Goal: Information Seeking & Learning: Learn about a topic

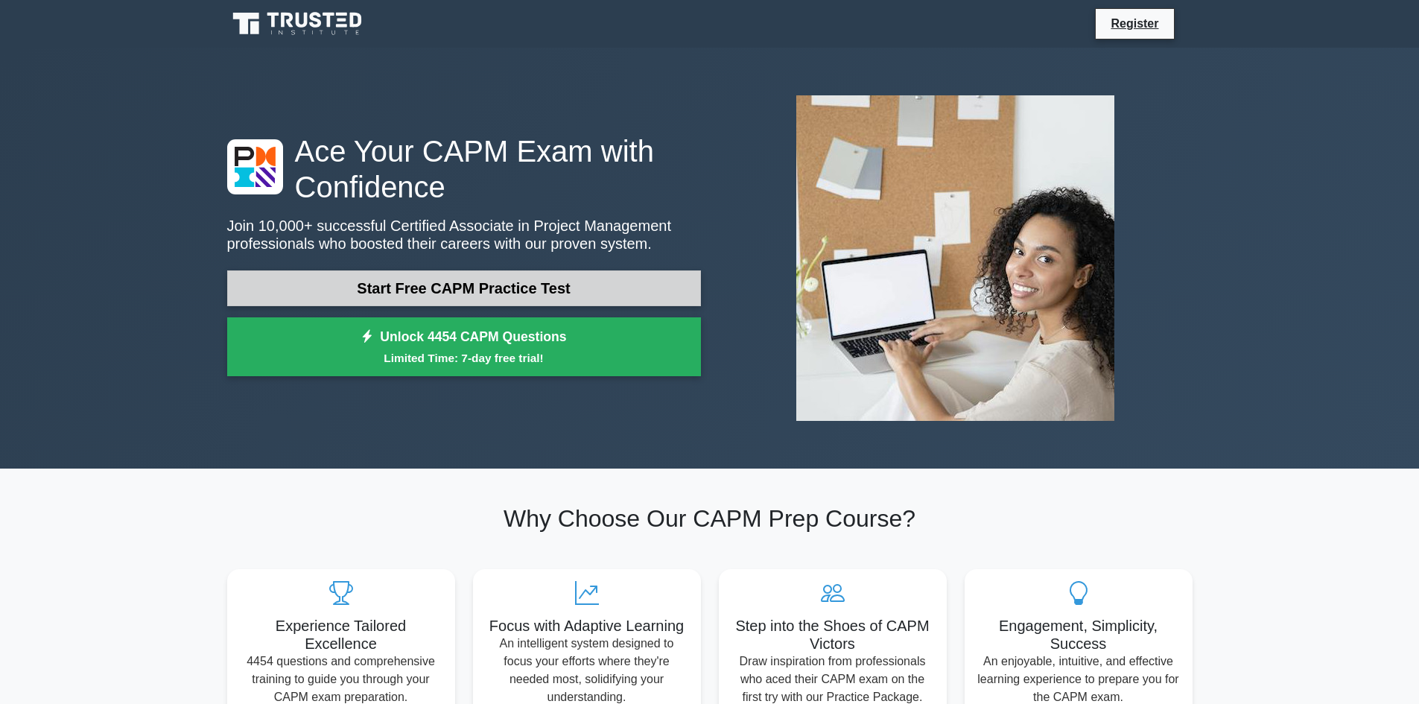
click at [408, 289] on link "Start Free CAPM Practice Test" at bounding box center [464, 288] width 474 height 36
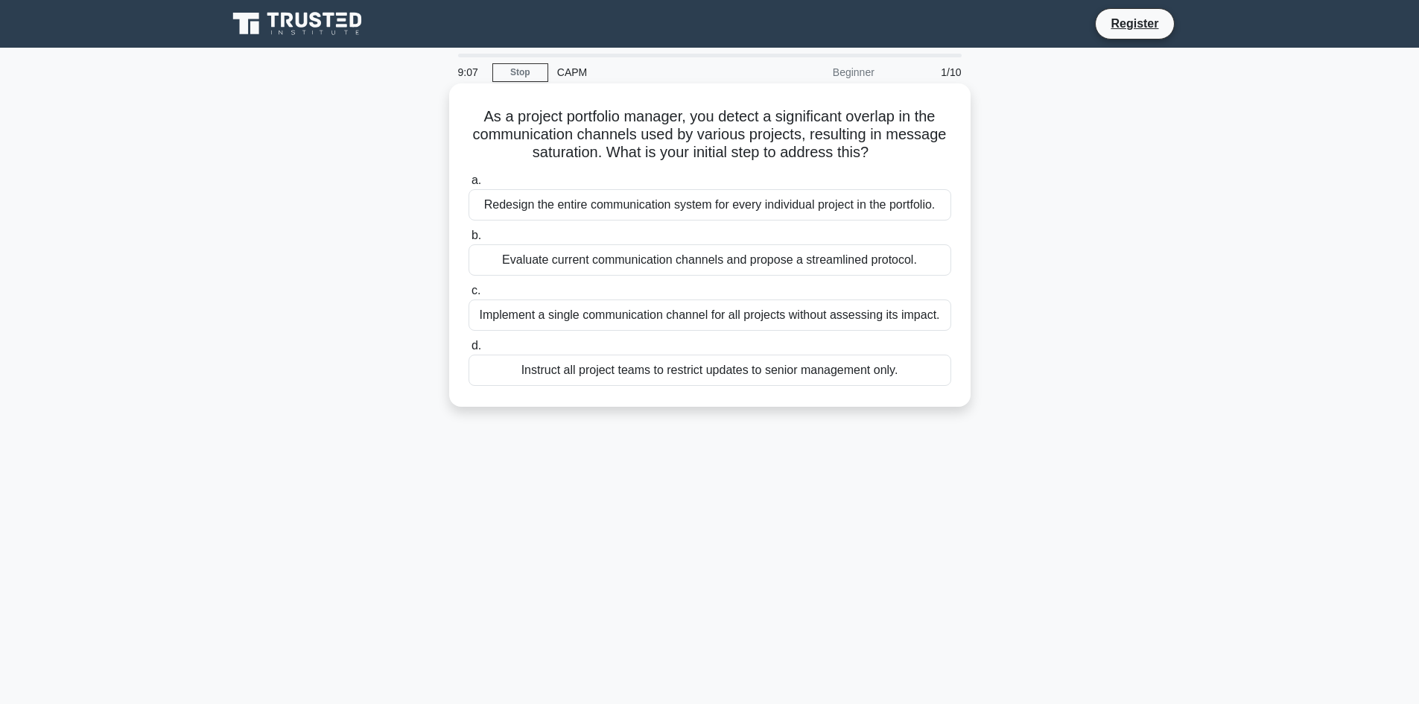
click at [503, 264] on div "Evaluate current communication channels and propose a streamlined protocol." at bounding box center [709, 259] width 483 height 31
click at [468, 241] on input "b. Evaluate current communication channels and propose a streamlined protocol." at bounding box center [468, 236] width 0 height 10
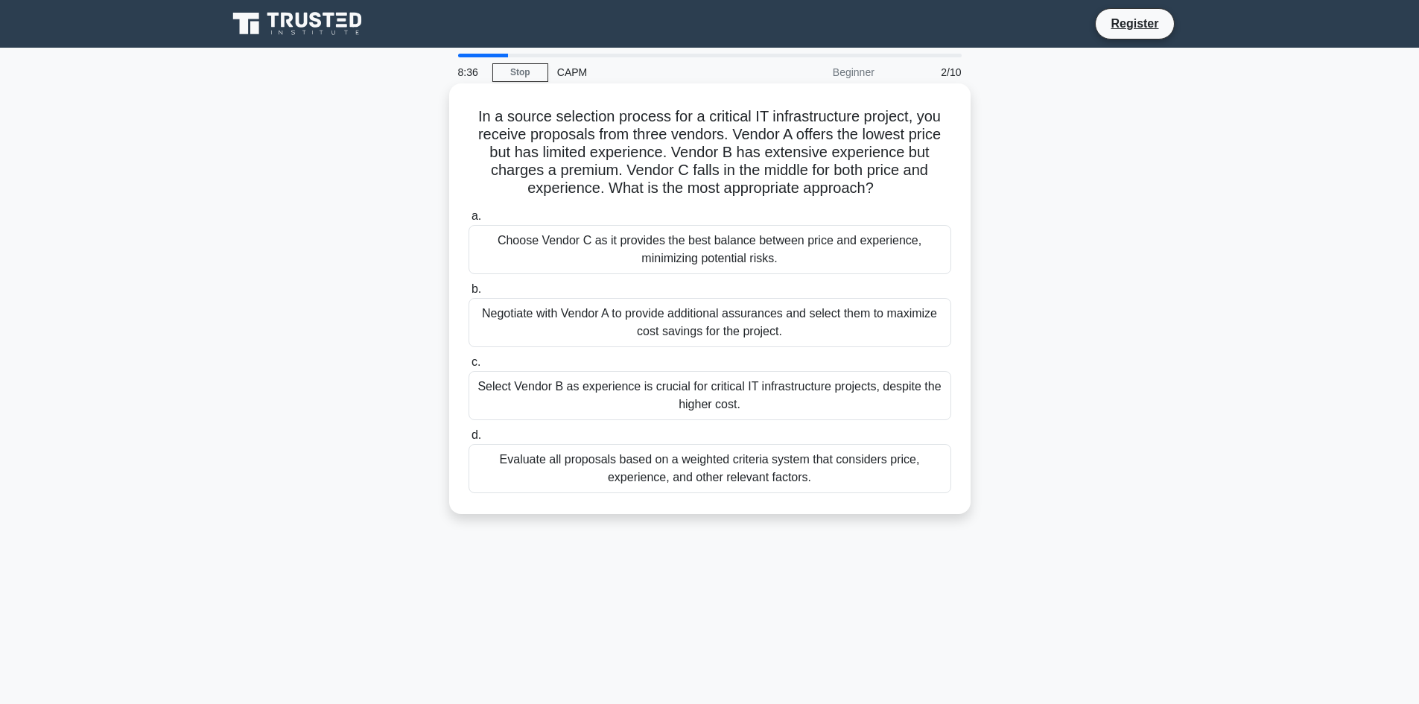
click at [735, 470] on div "Evaluate all proposals based on a weighted criteria system that considers price…" at bounding box center [709, 468] width 483 height 49
click at [468, 440] on input "d. Evaluate all proposals based on a weighted criteria system that considers pr…" at bounding box center [468, 435] width 0 height 10
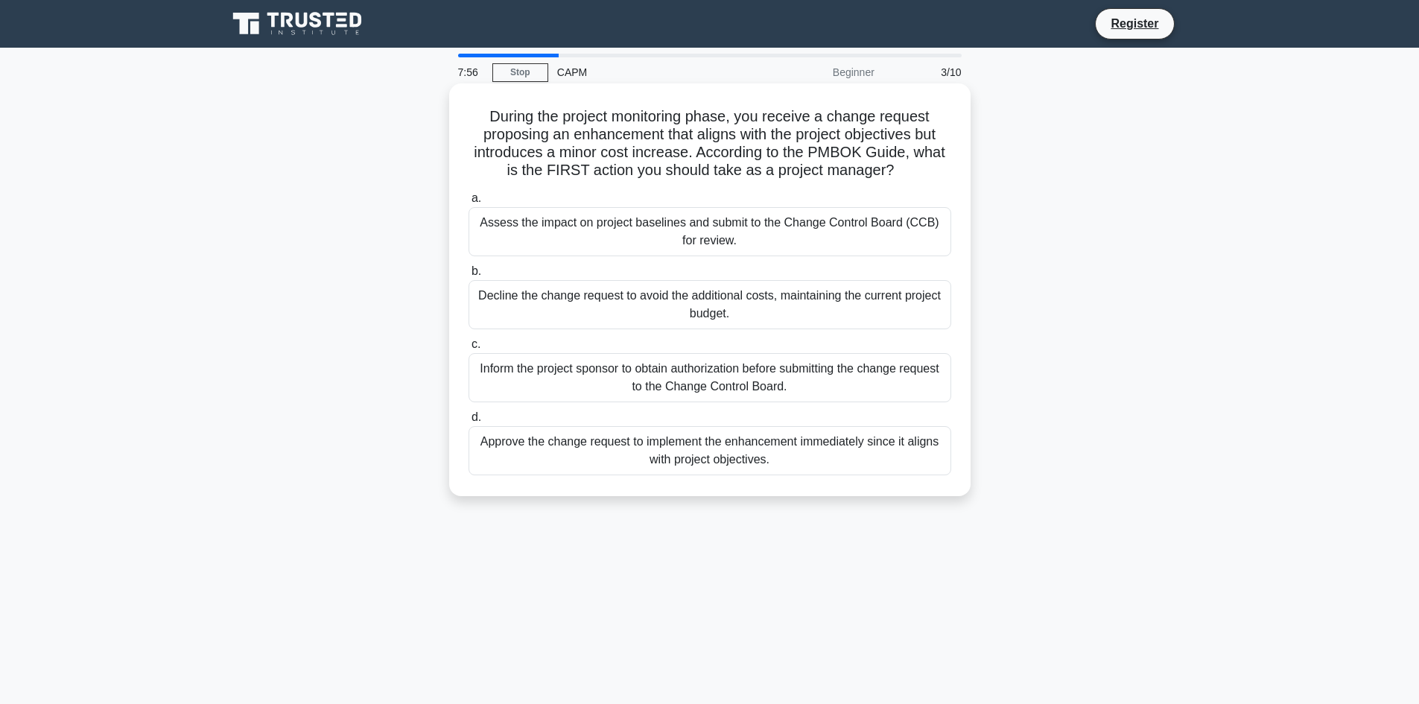
click at [537, 362] on div "Inform the project sponsor to obtain authorization before submitting the change…" at bounding box center [709, 377] width 483 height 49
click at [468, 349] on input "c. Inform the project sponsor to obtain authorization before submitting the cha…" at bounding box center [468, 345] width 0 height 10
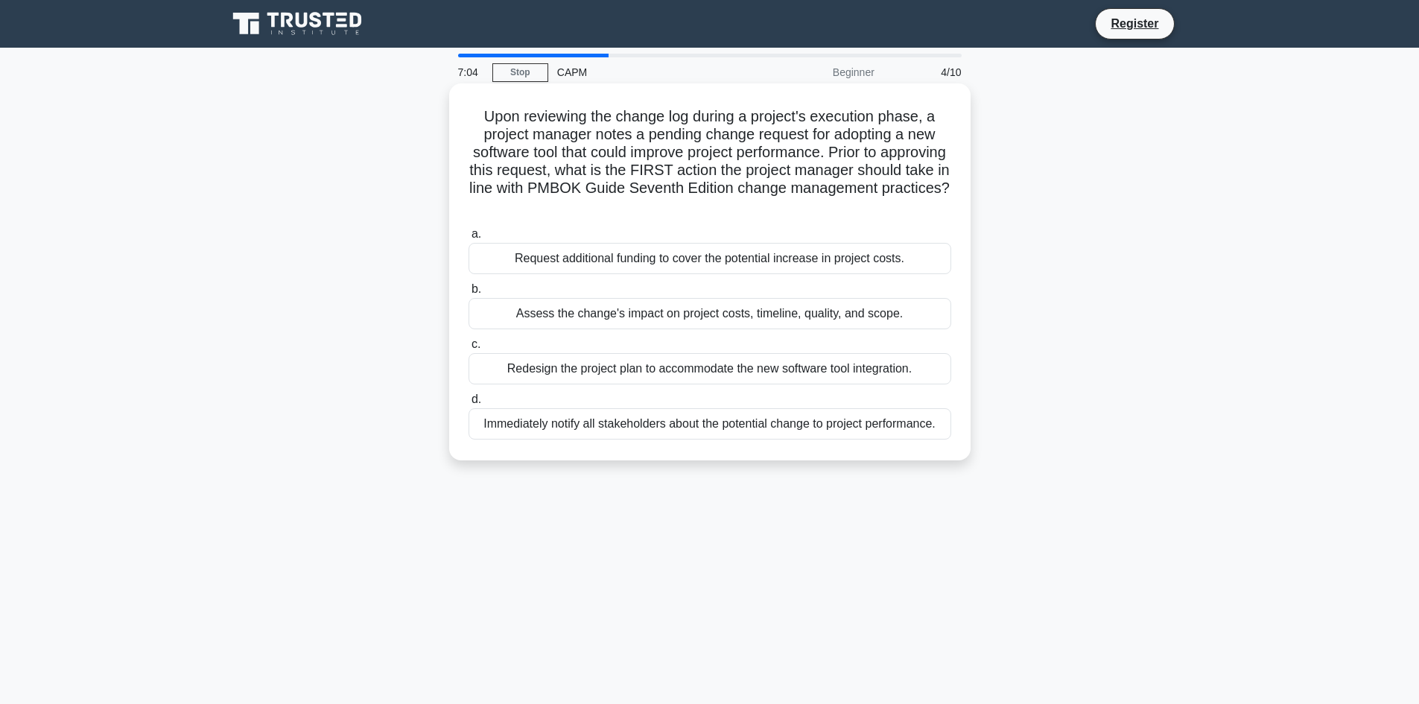
click at [553, 425] on div "Immediately notify all stakeholders about the potential change to project perfo…" at bounding box center [709, 423] width 483 height 31
click at [468, 404] on input "d. Immediately notify all stakeholders about the potential change to project pe…" at bounding box center [468, 400] width 0 height 10
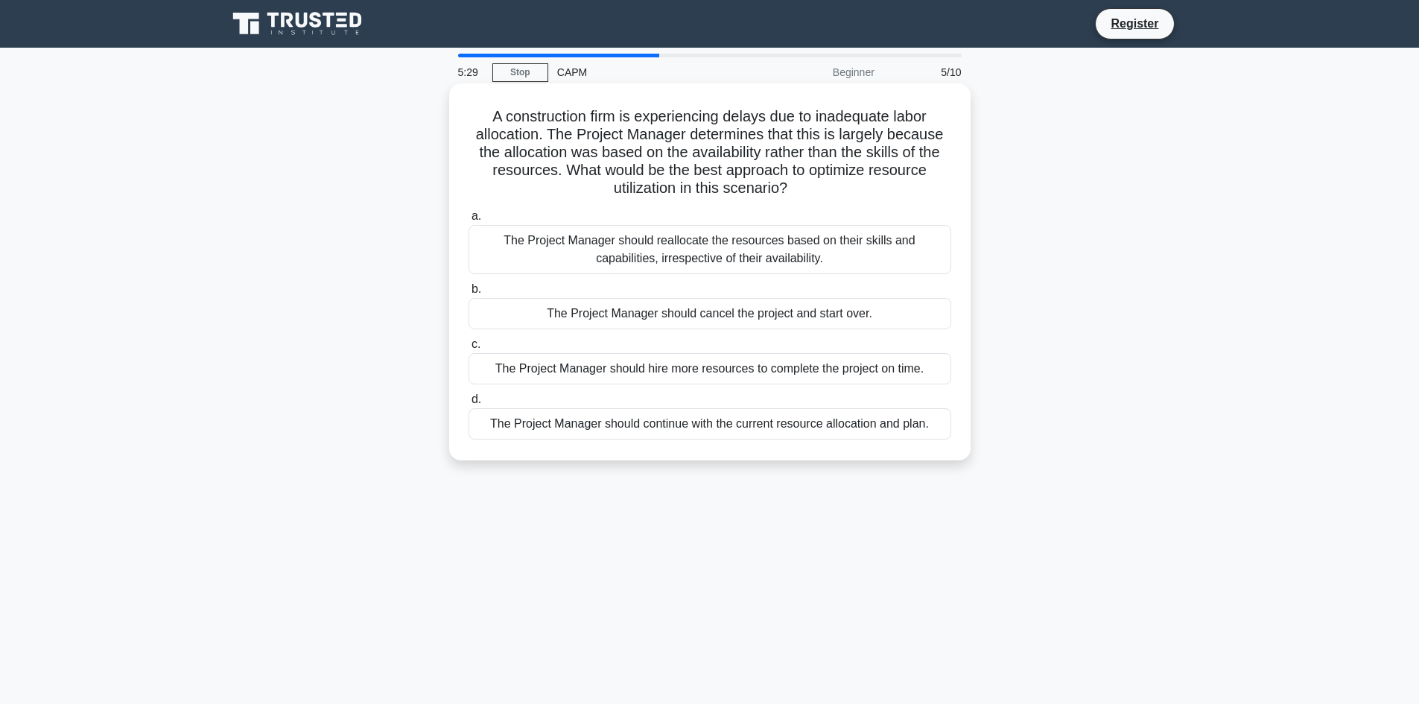
click at [627, 246] on div "The Project Manager should reallocate the resources based on their skills and c…" at bounding box center [709, 249] width 483 height 49
click at [468, 221] on input "a. The Project Manager should reallocate the resources based on their skills an…" at bounding box center [468, 217] width 0 height 10
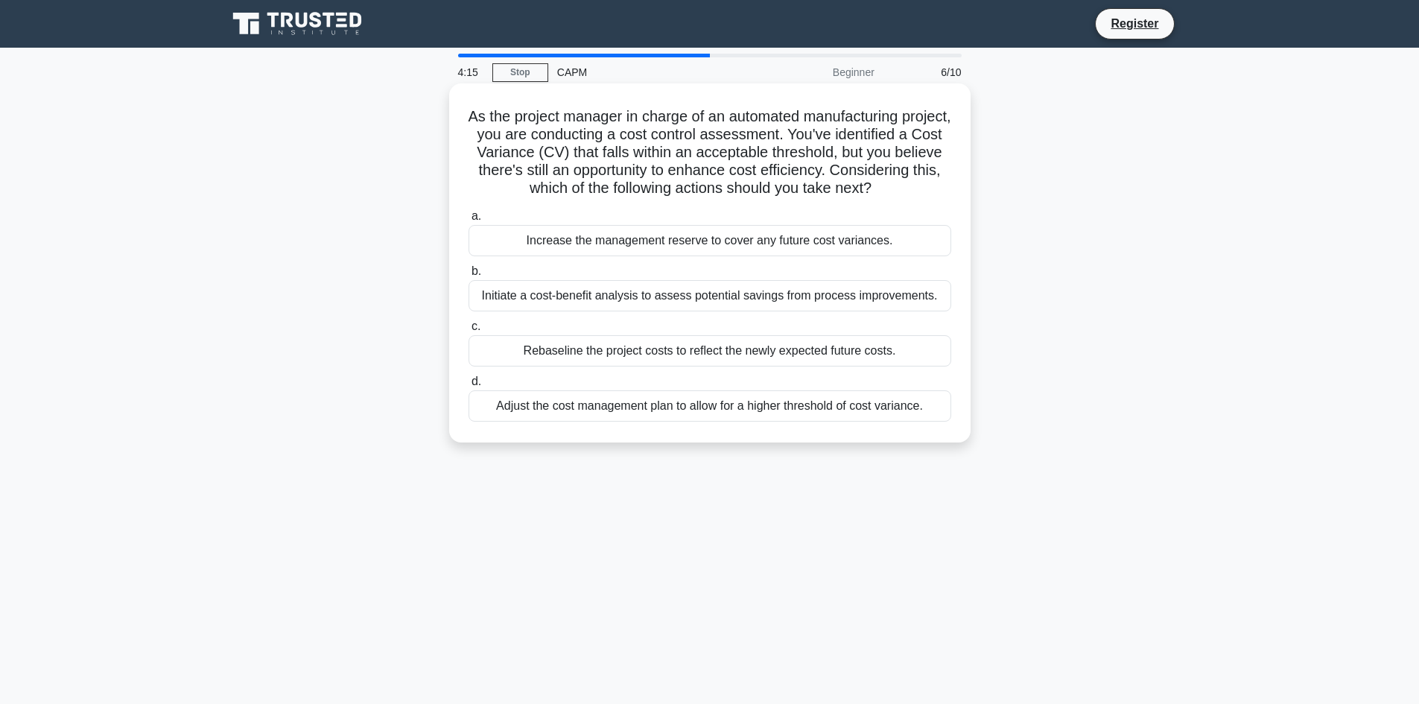
click at [766, 311] on div "Initiate a cost-benefit analysis to assess potential savings from process impro…" at bounding box center [709, 295] width 483 height 31
click at [468, 276] on input "b. Initiate a cost-benefit analysis to assess potential savings from process im…" at bounding box center [468, 272] width 0 height 10
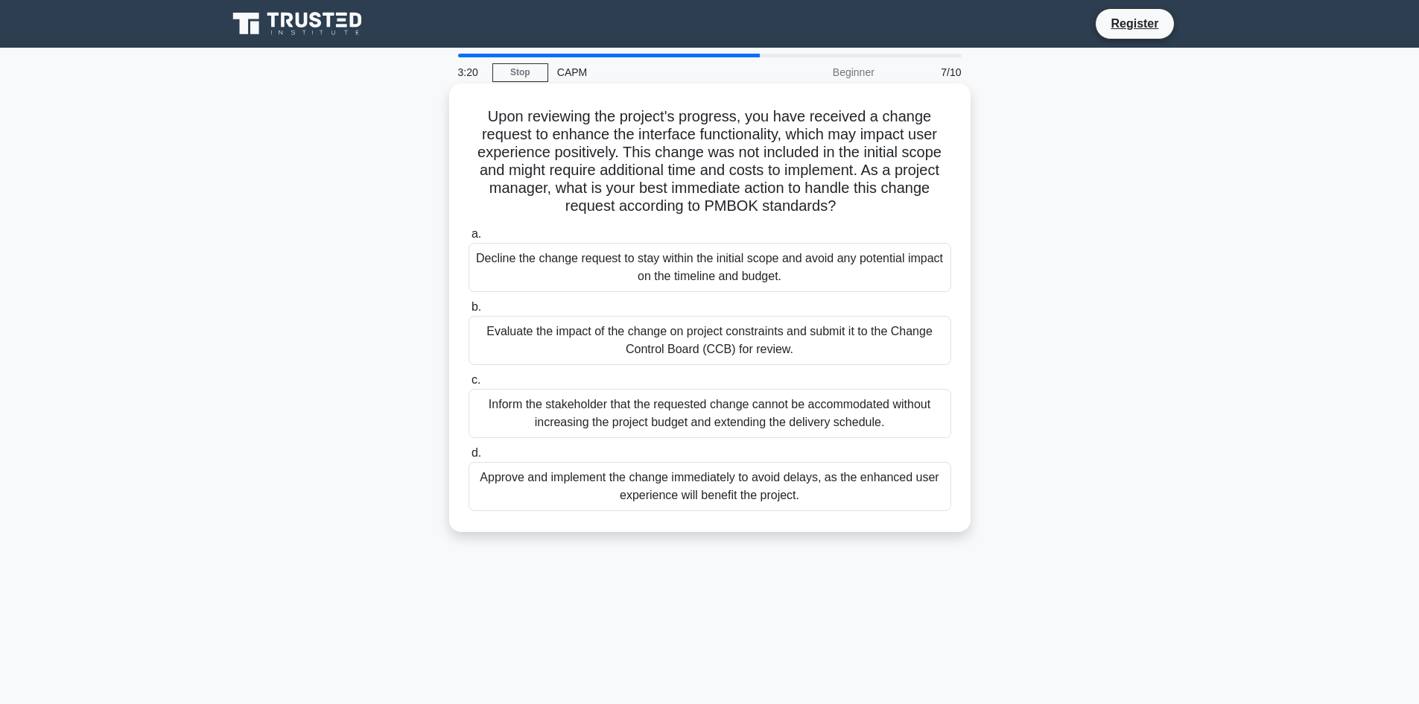
click at [906, 342] on div "Evaluate the impact of the change on project constraints and submit it to the C…" at bounding box center [709, 340] width 483 height 49
click at [468, 312] on input "b. Evaluate the impact of the change on project constraints and submit it to th…" at bounding box center [468, 307] width 0 height 10
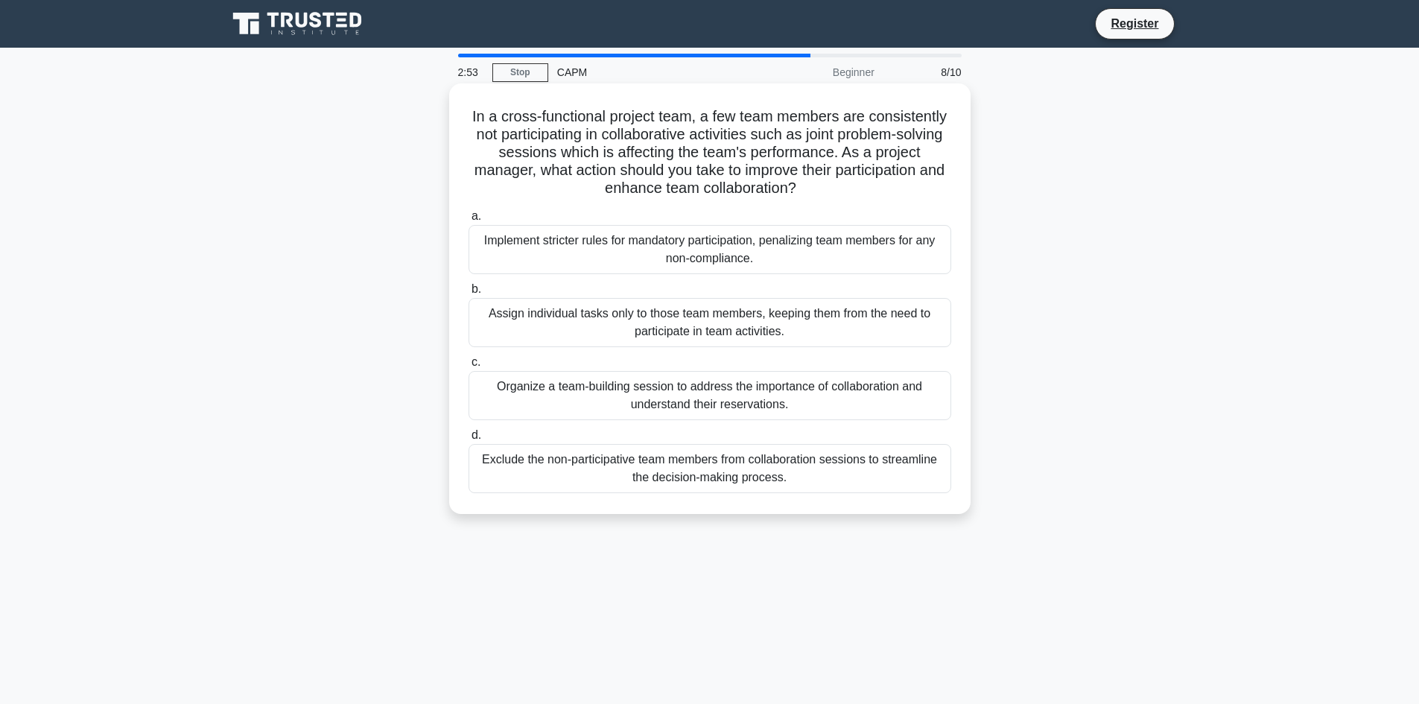
click at [806, 396] on div "Organize a team-building session to address the importance of collaboration and…" at bounding box center [709, 395] width 483 height 49
click at [743, 392] on div "Organize a team-building session to address the importance of collaboration and…" at bounding box center [709, 395] width 483 height 49
click at [468, 367] on input "c. Organize a team-building session to address the importance of collaboration …" at bounding box center [468, 362] width 0 height 10
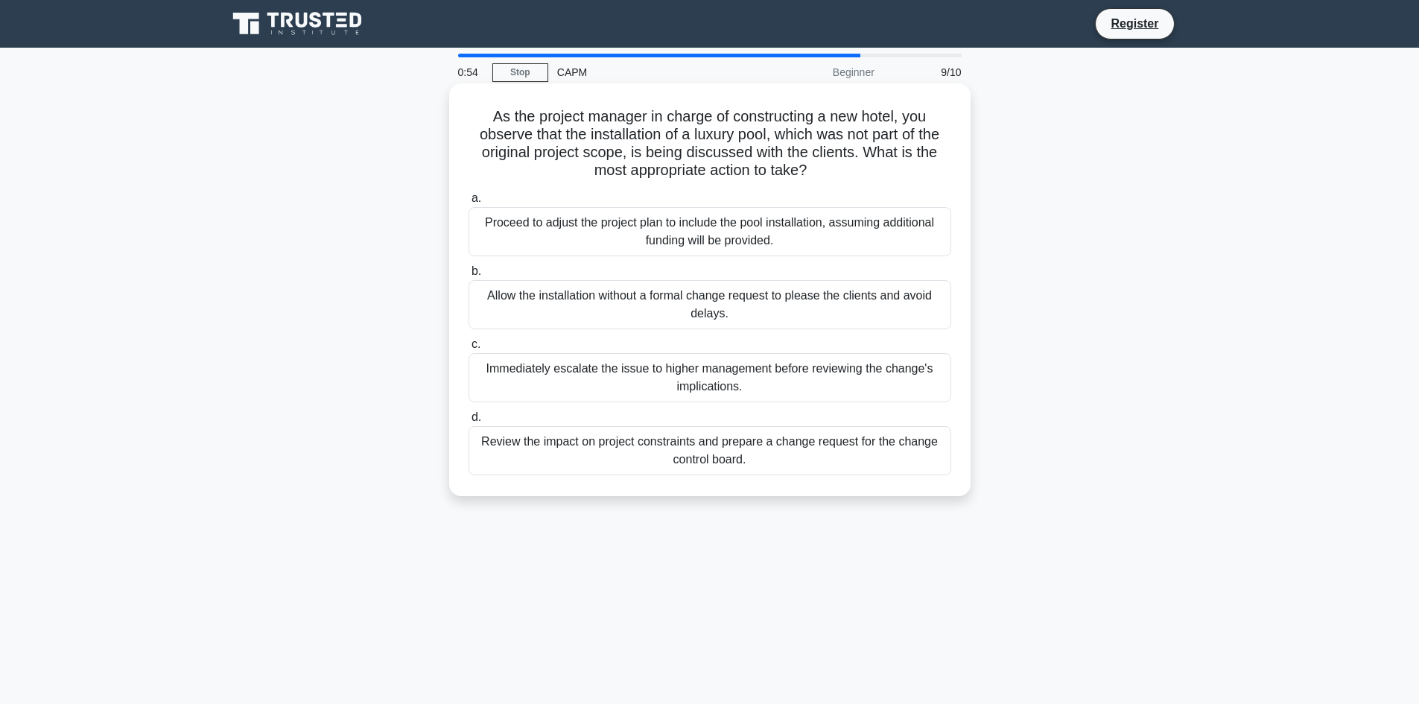
click at [611, 457] on div "Review the impact on project constraints and prepare a change request for the c…" at bounding box center [709, 450] width 483 height 49
click at [468, 422] on input "d. Review the impact on project constraints and prepare a change request for th…" at bounding box center [468, 418] width 0 height 10
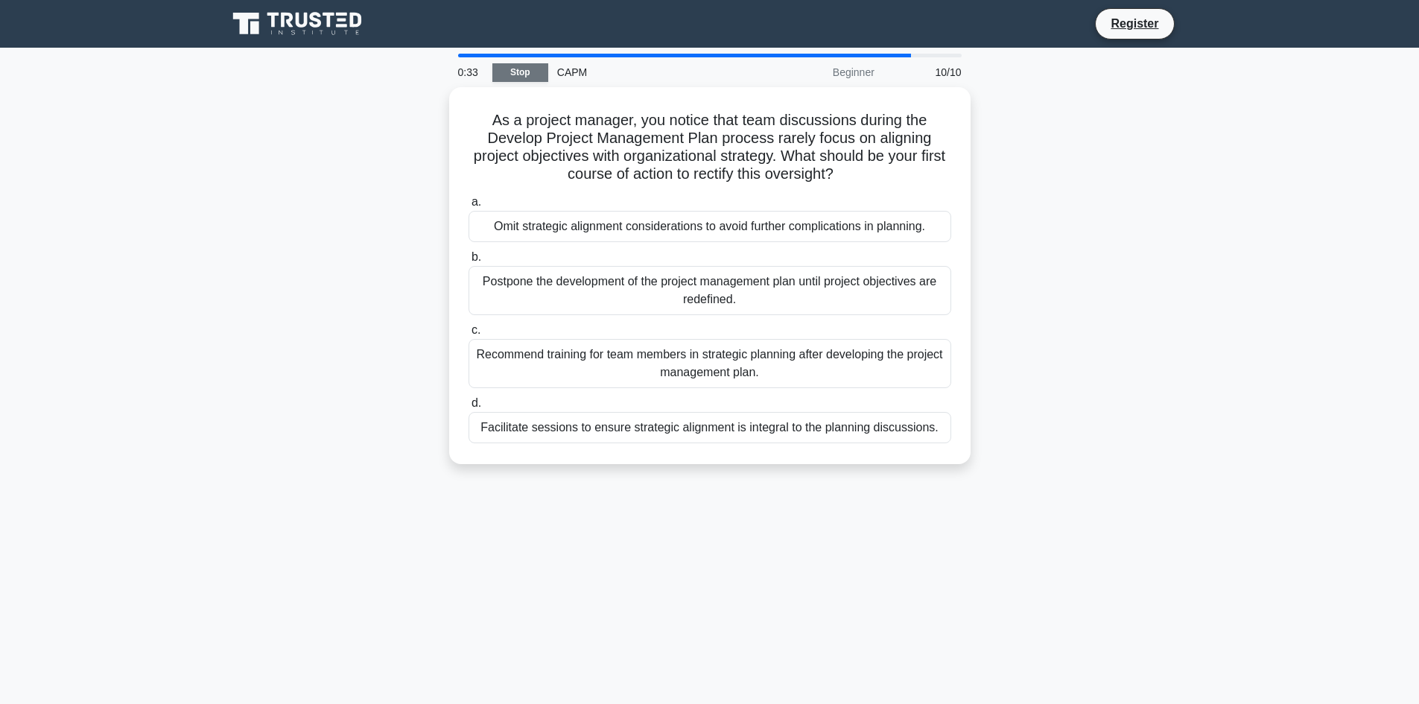
click at [509, 77] on link "Stop" at bounding box center [520, 72] width 56 height 19
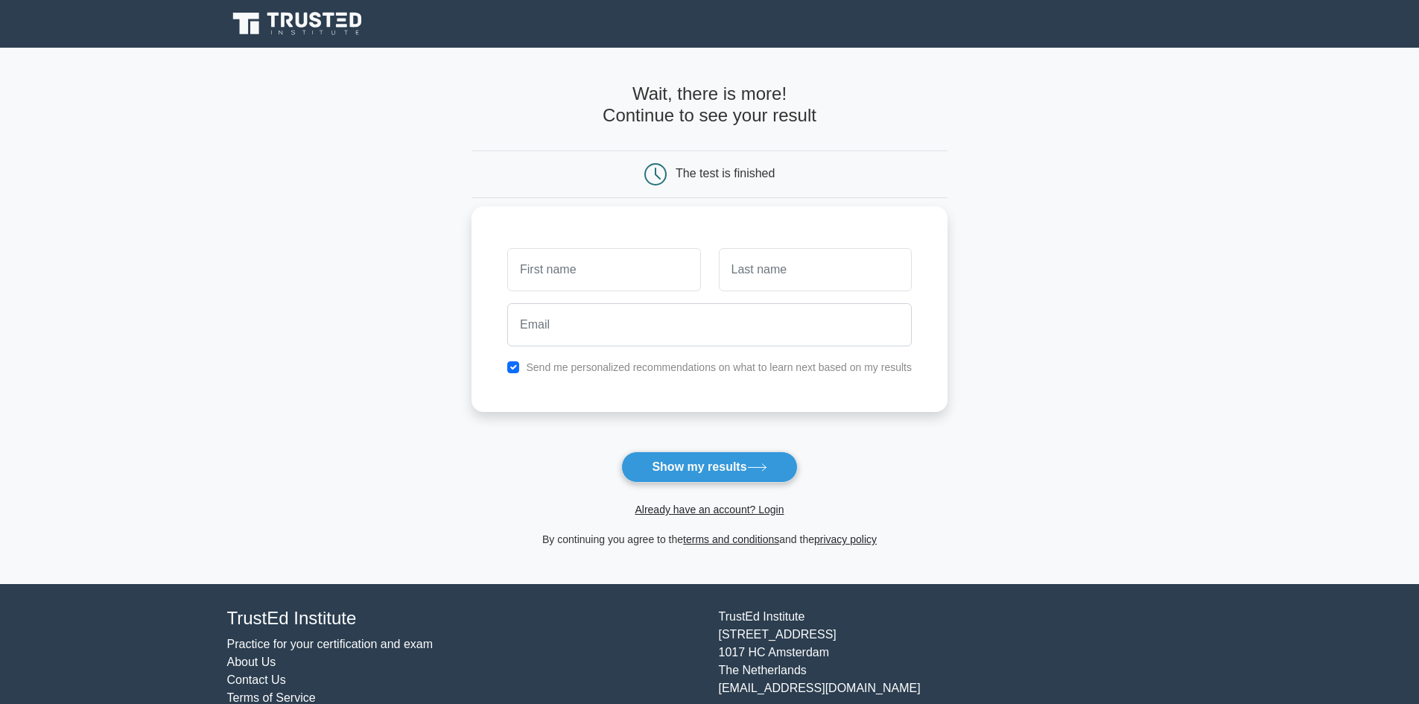
click at [558, 273] on input "text" at bounding box center [603, 269] width 193 height 43
type input "PRISCILLA"
click at [776, 270] on input "text" at bounding box center [815, 269] width 193 height 43
type input "Pavan Ladeia da Silva"
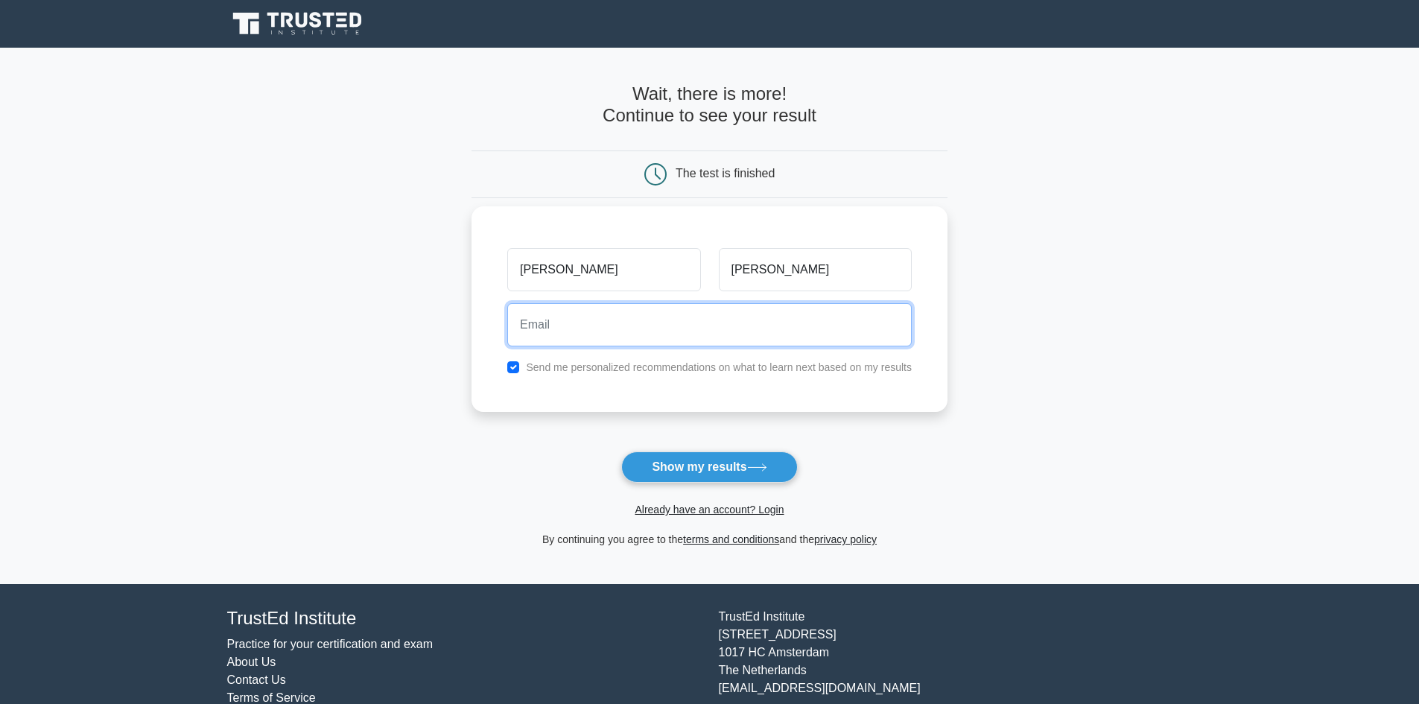
click at [665, 327] on input "email" at bounding box center [709, 324] width 404 height 43
type input "pavanpriscilla@gmail.com"
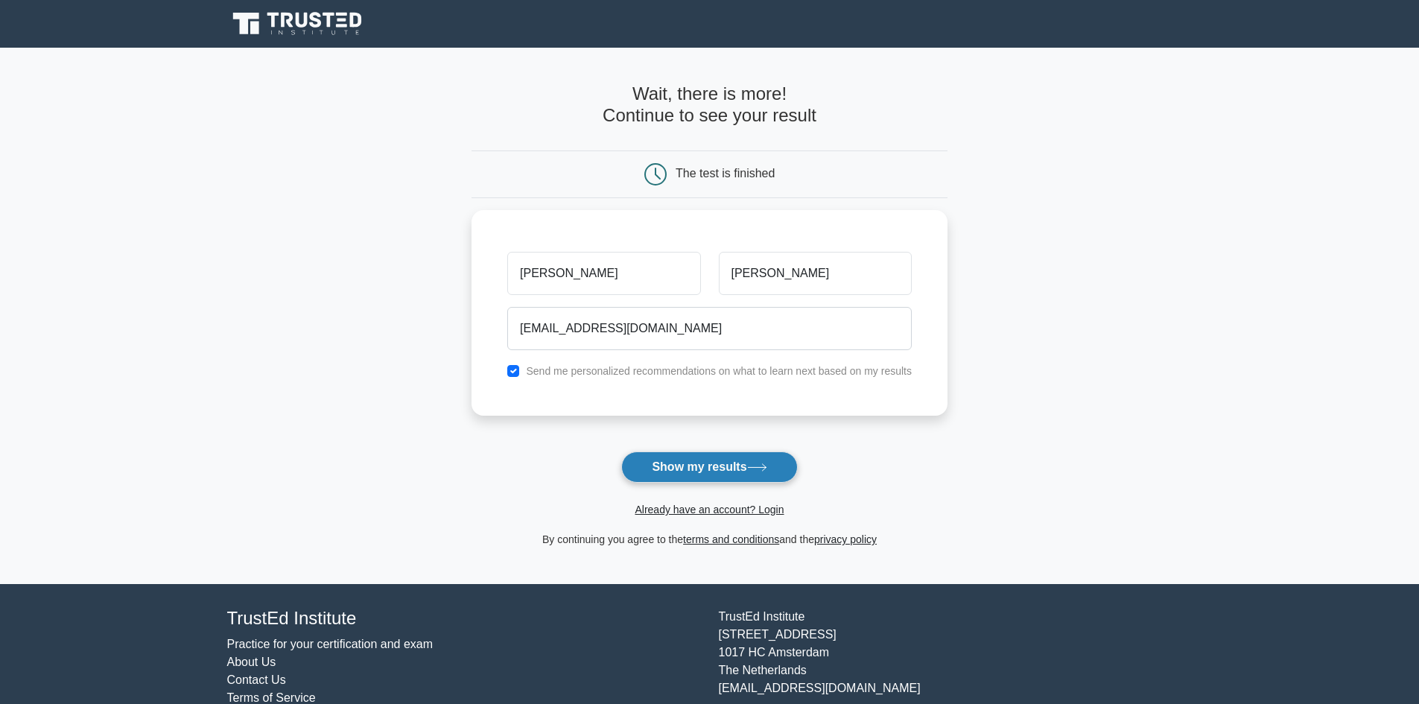
click at [696, 469] on button "Show my results" at bounding box center [709, 466] width 176 height 31
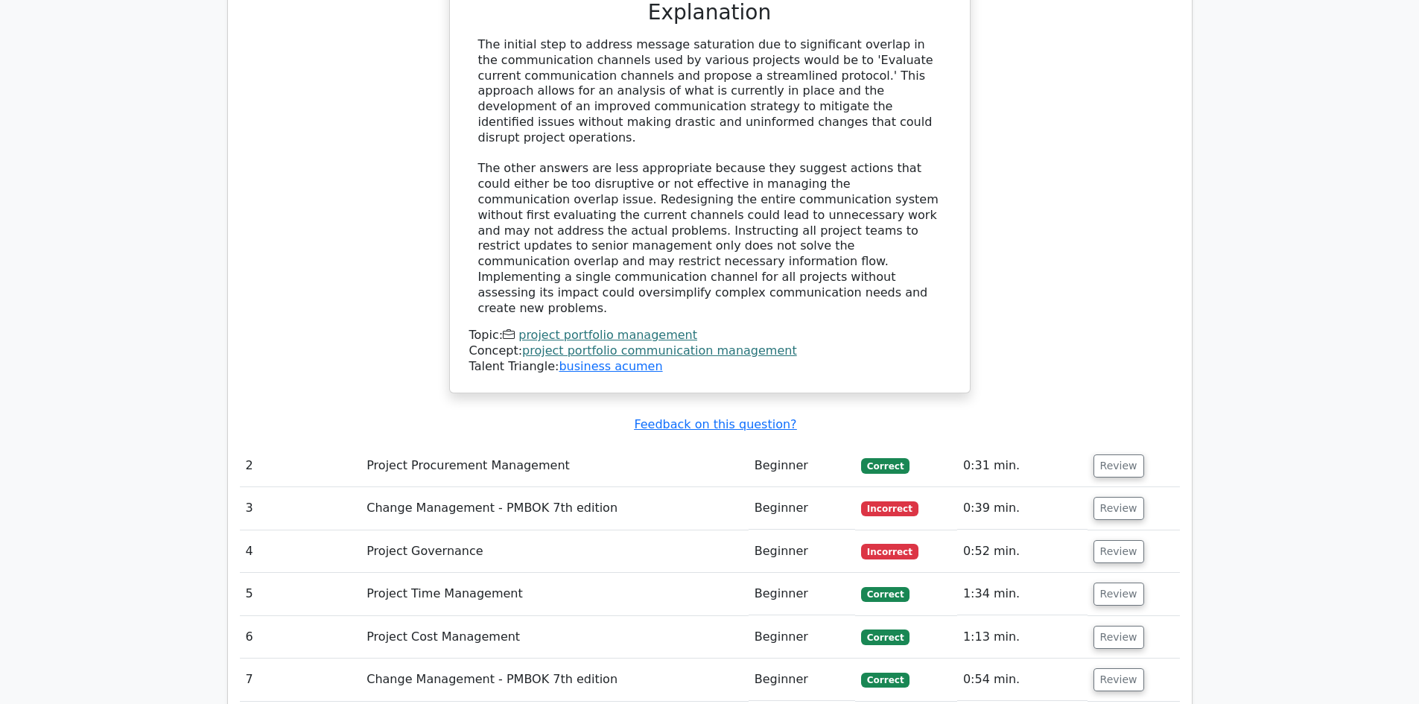
scroll to position [1713, 0]
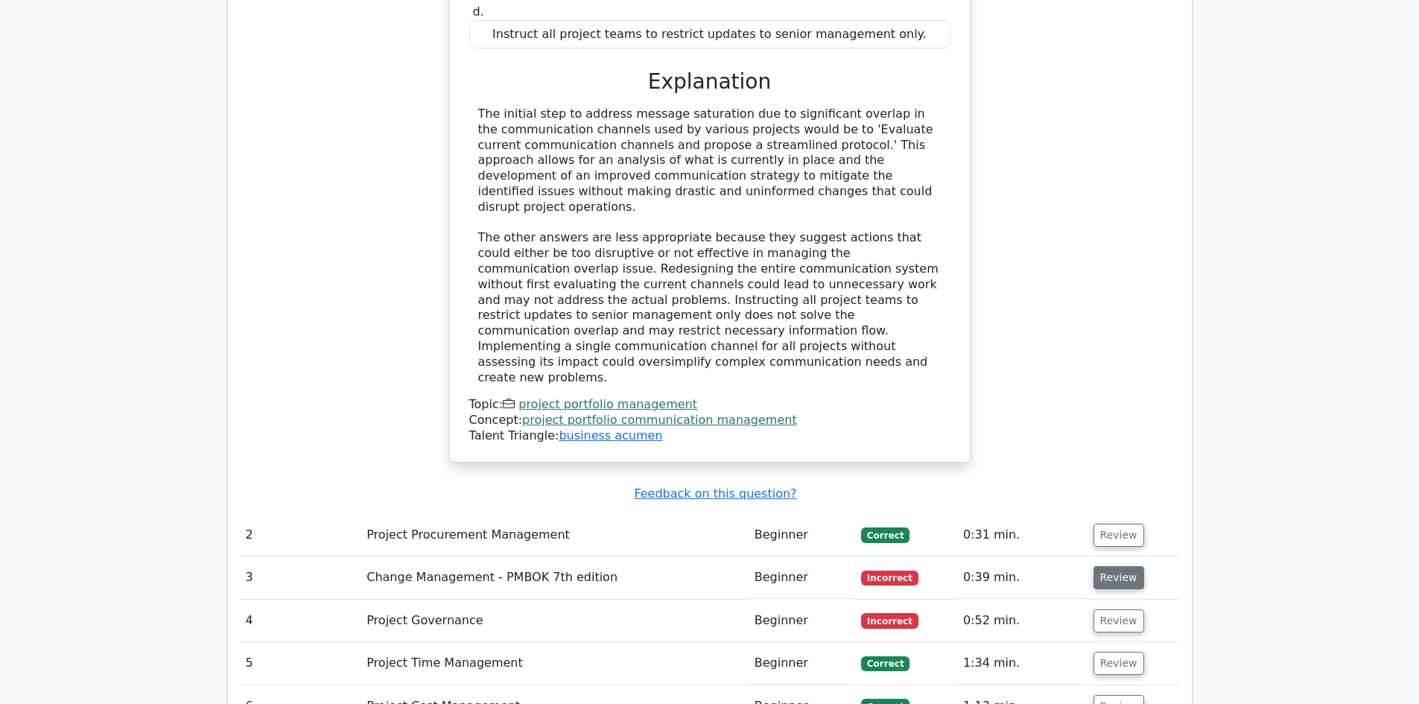
click at [1125, 566] on button "Review" at bounding box center [1118, 577] width 51 height 23
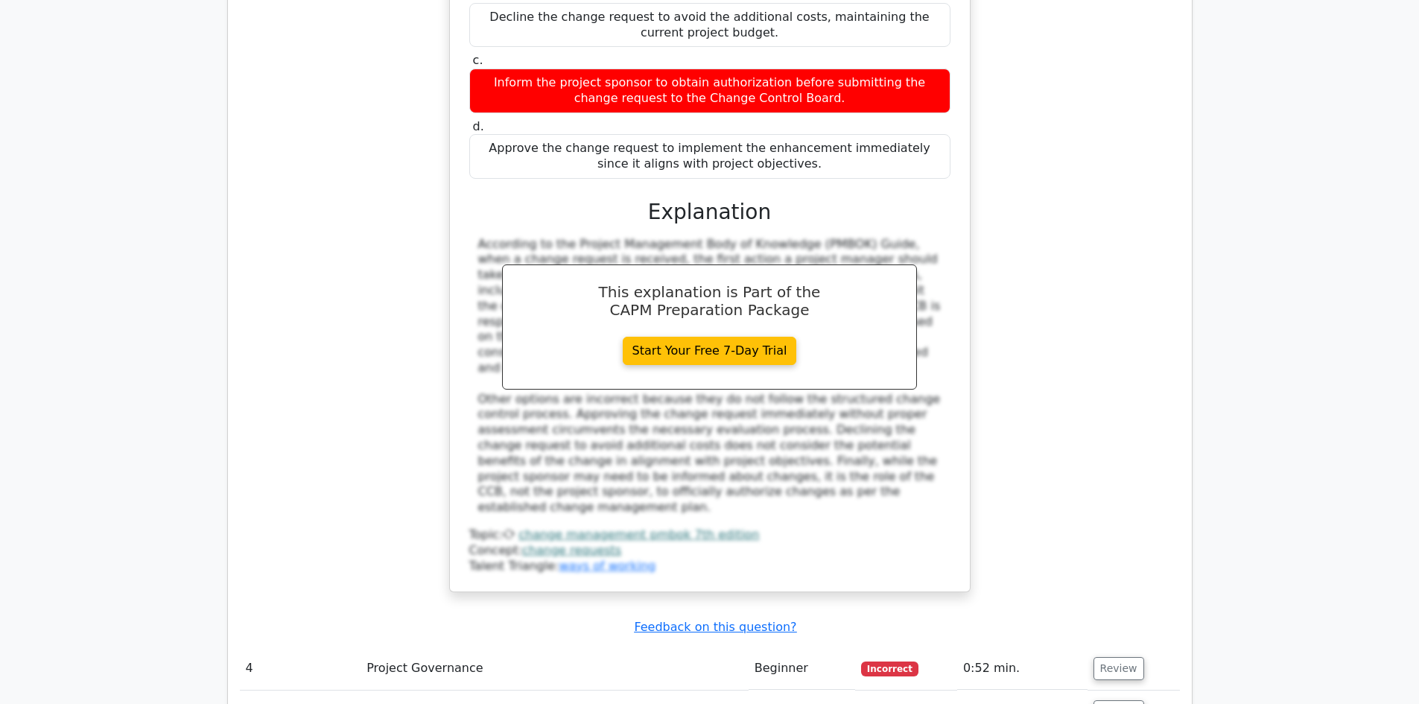
scroll to position [2532, 0]
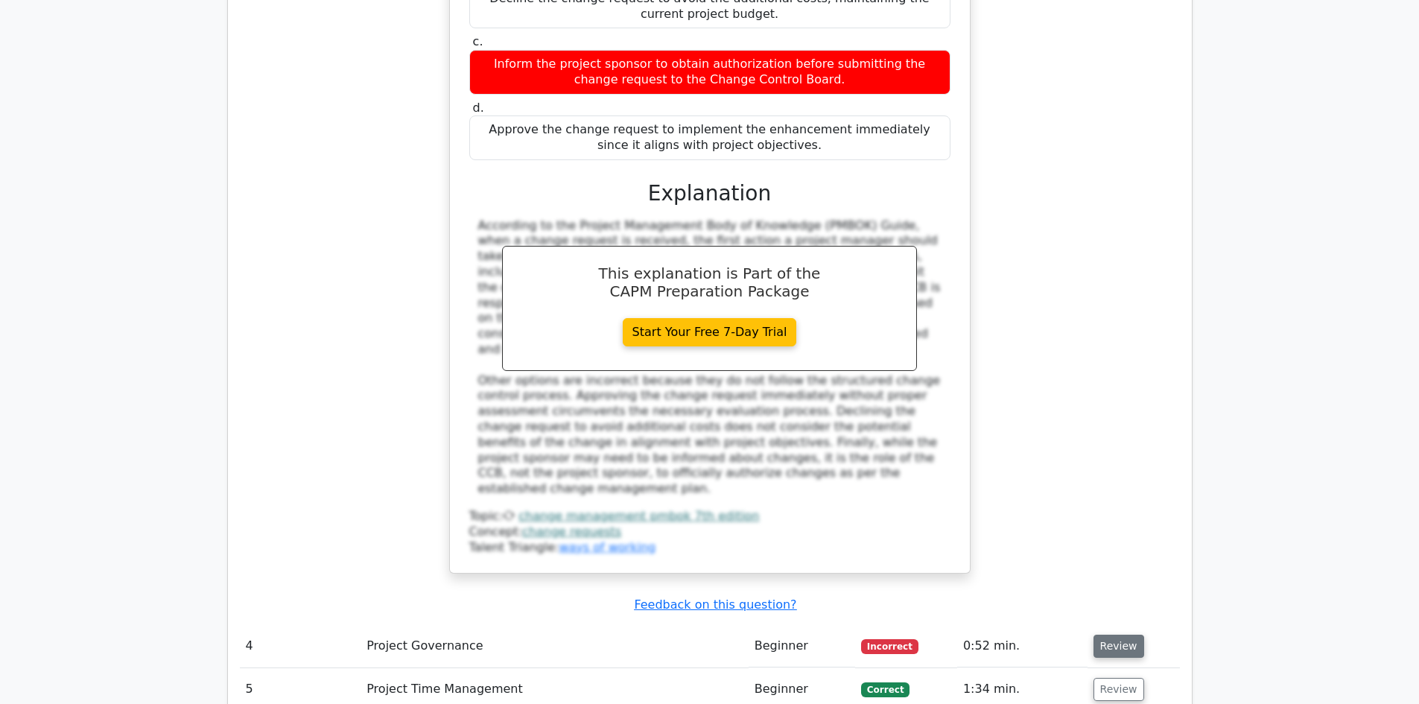
click at [1099, 635] on button "Review" at bounding box center [1118, 646] width 51 height 23
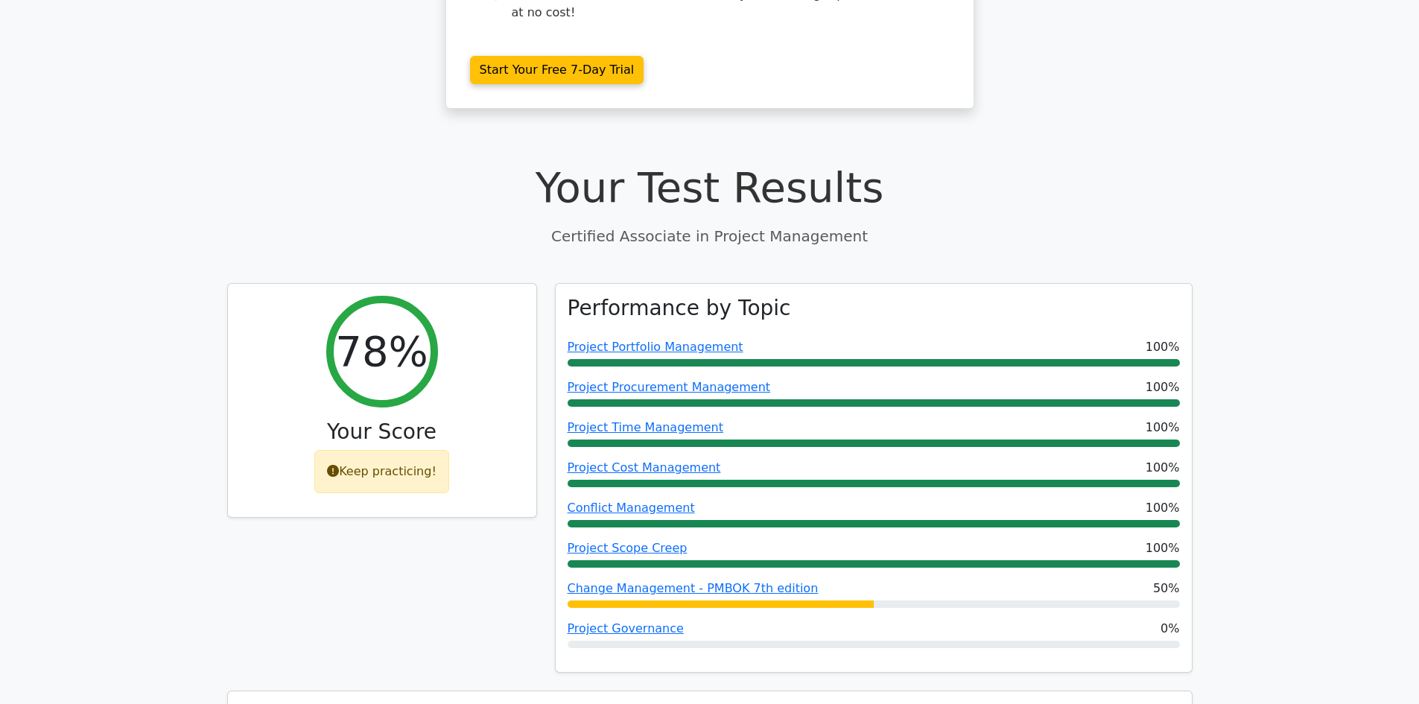
scroll to position [398, 0]
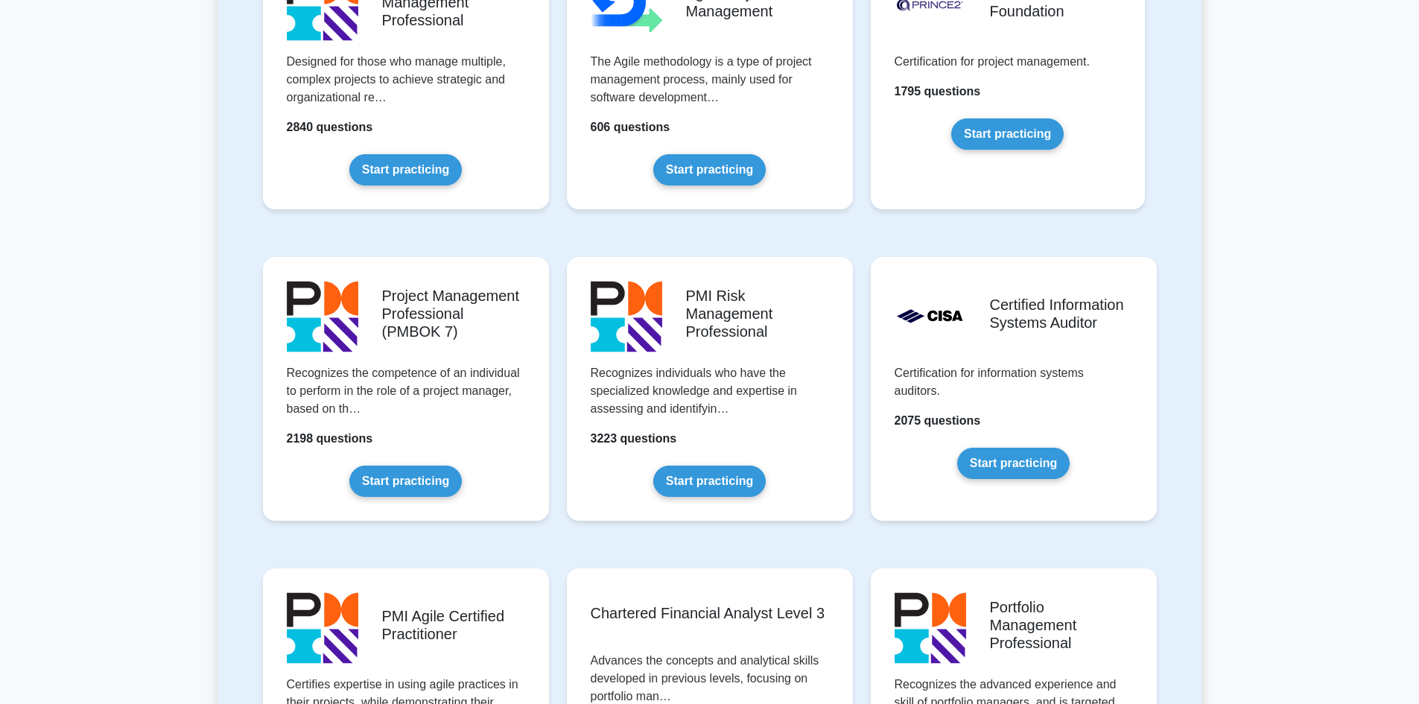
scroll to position [1043, 0]
